Goal: Information Seeking & Learning: Learn about a topic

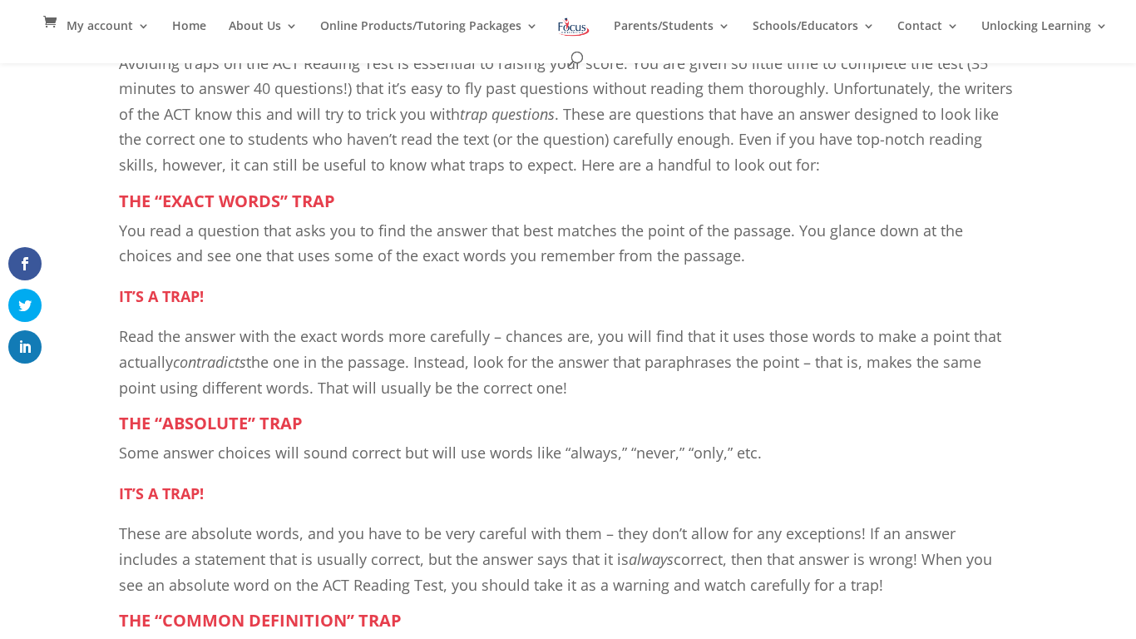
click at [244, 455] on span "Some answer choices will sound correct but will use words like “always,” “never…" at bounding box center [440, 452] width 643 height 20
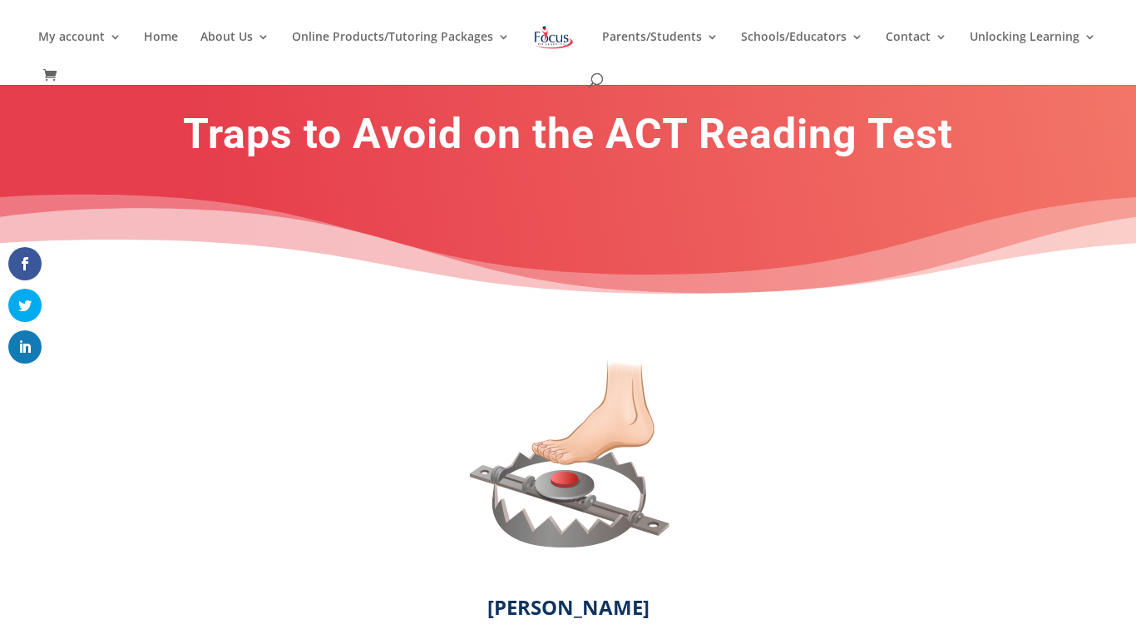
click at [580, 71] on link at bounding box center [554, 49] width 52 height 55
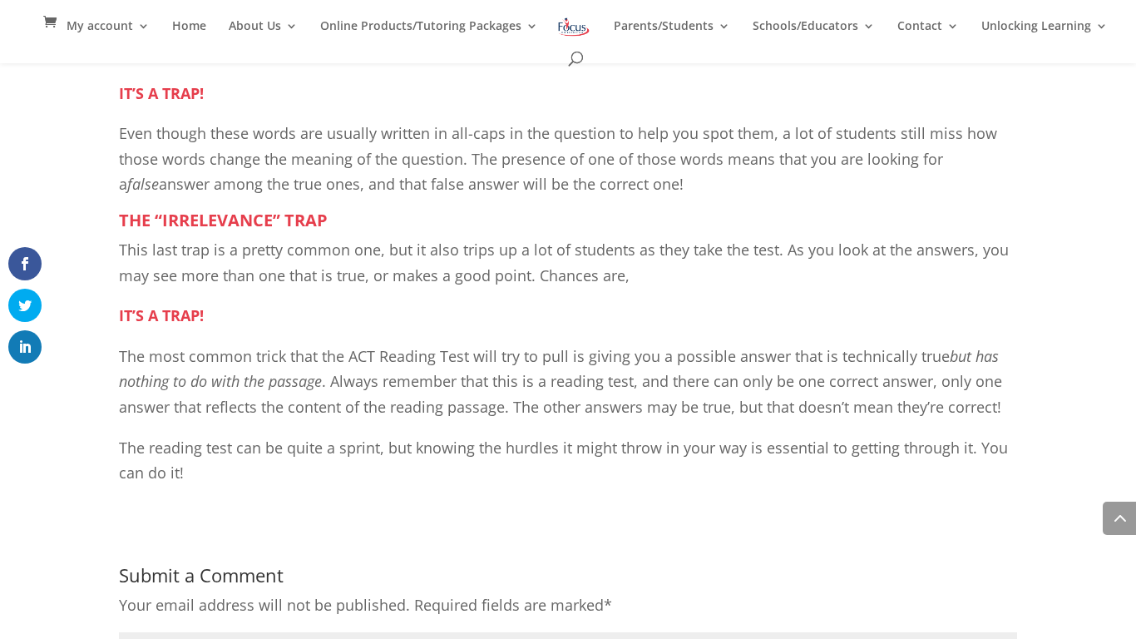
scroll to position [1362, 0]
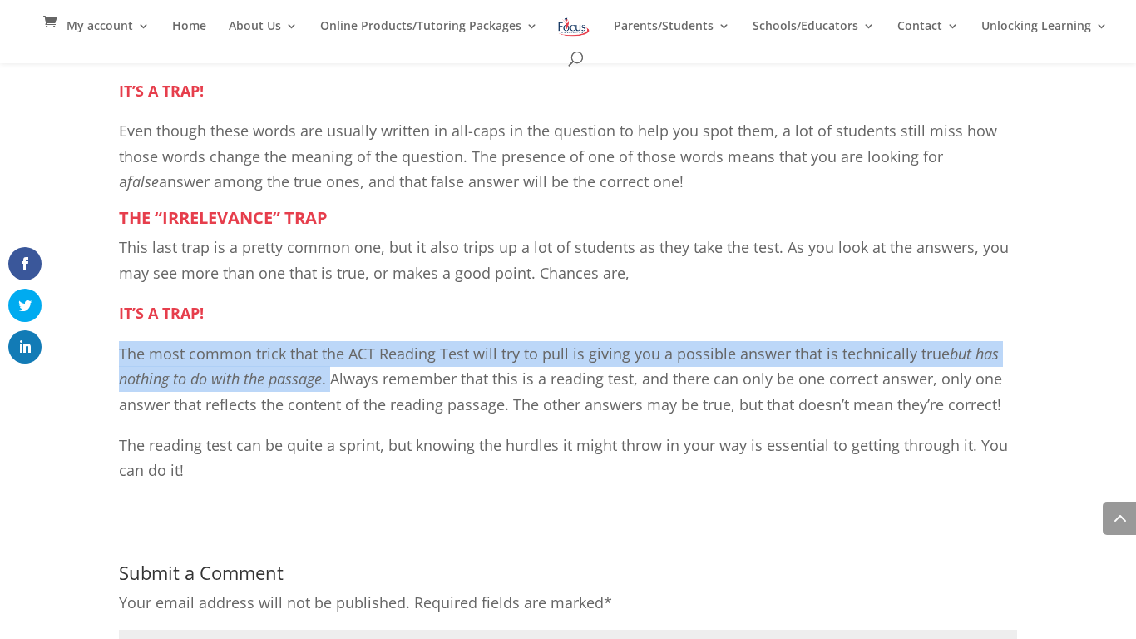
drag, startPoint x: 122, startPoint y: 349, endPoint x: 329, endPoint y: 384, distance: 210.0
click at [329, 384] on p "The most common trick that the ACT Reading Test will try to pull is giving you …" at bounding box center [568, 386] width 898 height 91
copy p "The most common trick that the ACT Reading Test will try to pull is giving you …"
